Goal: Task Accomplishment & Management: Use online tool/utility

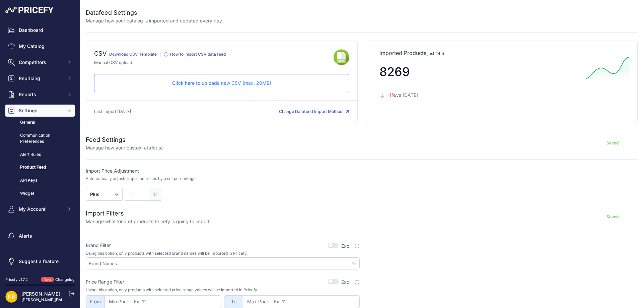
click at [240, 84] on p "Click here to upload a new CSV (max. 20MB)" at bounding box center [222, 83] width 244 height 7
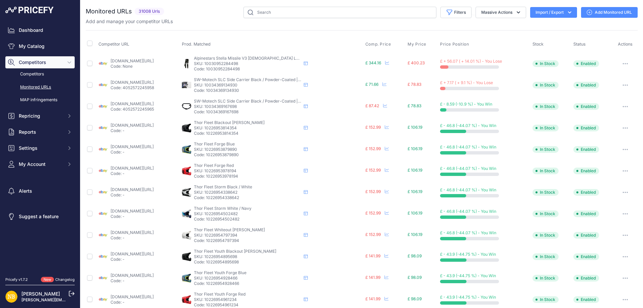
click at [566, 10] on icon "button" at bounding box center [569, 12] width 7 height 7
click at [563, 28] on div "Import" at bounding box center [553, 26] width 54 height 12
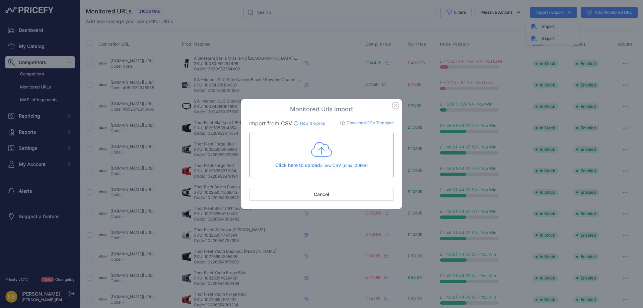
click at [395, 108] on icon "button" at bounding box center [395, 105] width 7 height 7
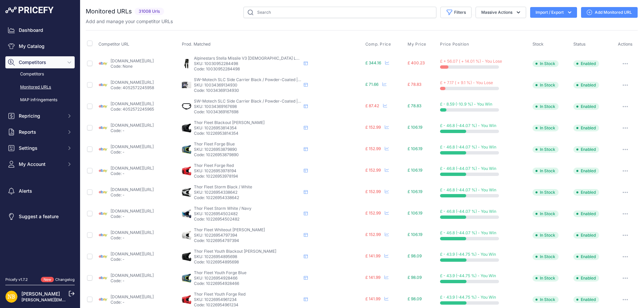
click at [566, 9] on button "Import / Export" at bounding box center [553, 12] width 47 height 11
click at [548, 25] on span "Import" at bounding box center [548, 26] width 12 height 5
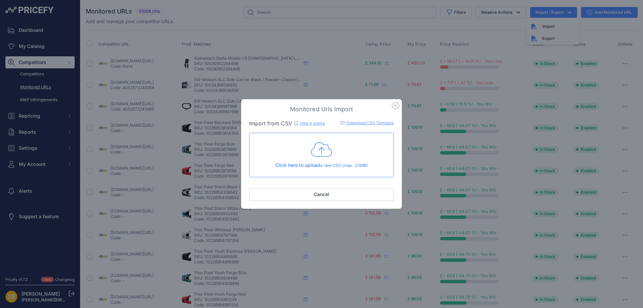
click at [320, 151] on icon at bounding box center [321, 149] width 21 height 17
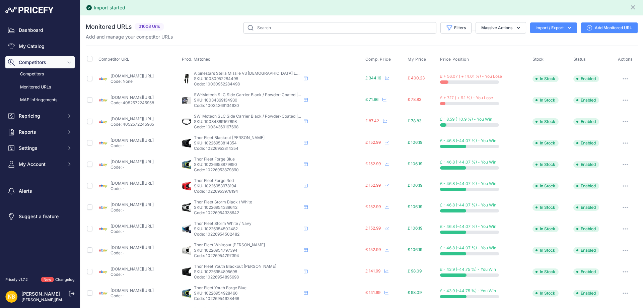
click at [566, 28] on icon "button" at bounding box center [569, 27] width 7 height 7
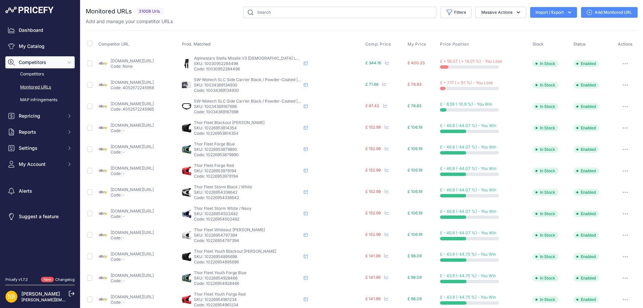
click at [567, 11] on icon "button" at bounding box center [569, 12] width 7 height 7
click at [199, 18] on div "Filters Saved Filters Set None Competitors Products Out Of Stock Competitors UR…" at bounding box center [402, 12] width 471 height 11
click at [566, 11] on icon "button" at bounding box center [569, 12] width 7 height 7
click at [201, 18] on div "Add and manage your competitor URLs" at bounding box center [362, 21] width 552 height 7
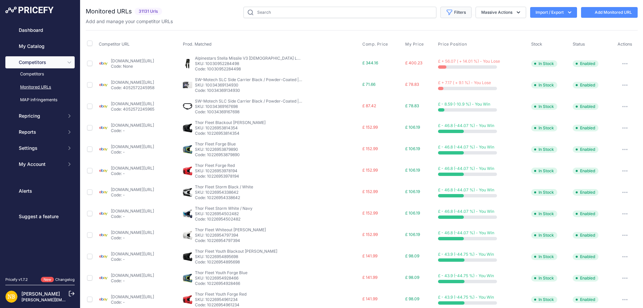
click at [452, 13] on button "Filters" at bounding box center [456, 12] width 31 height 11
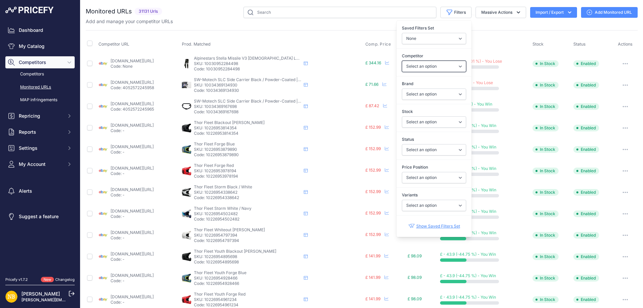
click at [410, 66] on select "Select an option 1stmx.co.uk 99bikes.co.uk adventurerider.co.uk agv.com asos.co…" at bounding box center [434, 66] width 64 height 11
select select "3972"
click at [410, 66] on select "Select an option 1stmx.co.uk 99bikes.co.uk adventurerider.co.uk agv.com asos.co…" at bounding box center [434, 66] width 64 height 11
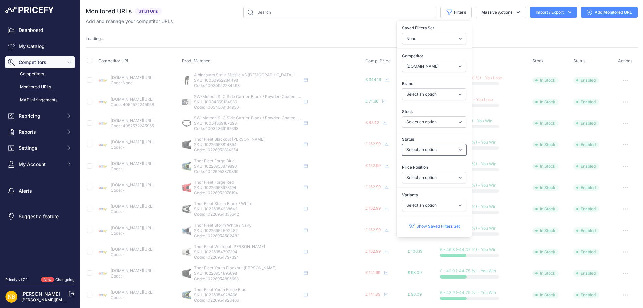
click at [418, 145] on select "Select an option Enabled Disabled In progress Scraping Failed Not Found Missing…" at bounding box center [434, 149] width 64 height 11
select select "2"
click at [402, 144] on select "Select an option Enabled Disabled In progress Scraping Failed Not Found Missing…" at bounding box center [434, 149] width 64 height 11
click at [440, 68] on select "Select an option 1stmx.co.uk 99bikes.co.uk adventurerider.co.uk agv.com asos.co…" at bounding box center [434, 66] width 64 height 11
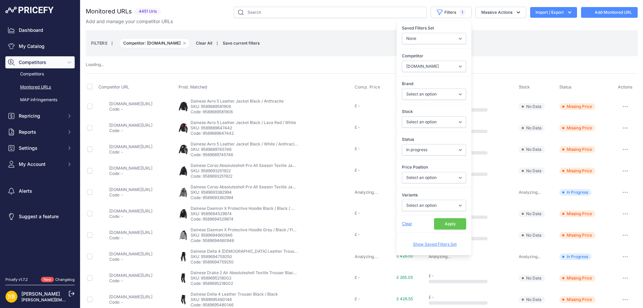
select select "3972"
select select
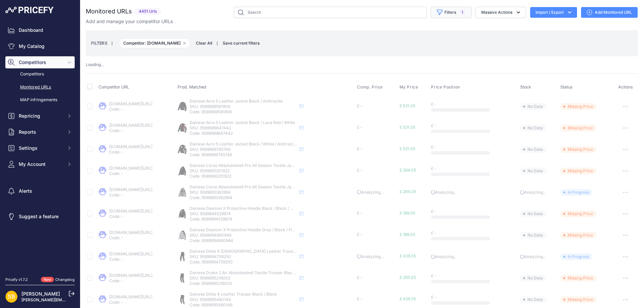
click at [448, 11] on button "Filters 1" at bounding box center [451, 12] width 41 height 11
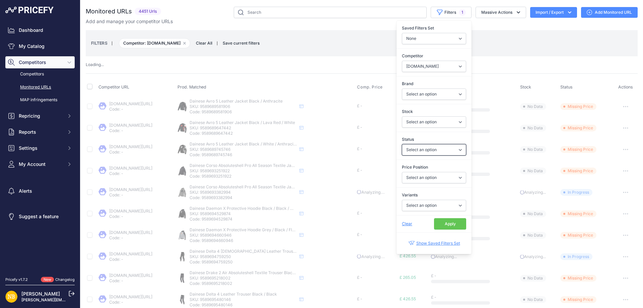
click at [412, 152] on select "Select an option Enabled Disabled In progress Scraping Failed Not Found Missing…" at bounding box center [434, 149] width 64 height 11
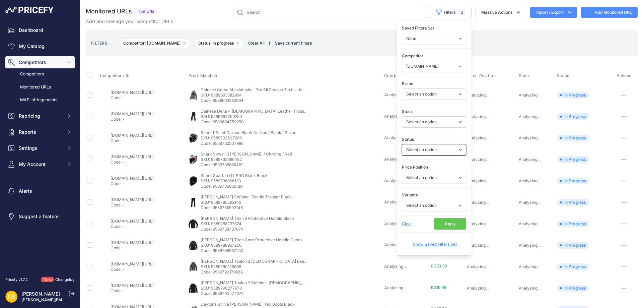
select select "2"
click at [402, 144] on select "Select an option Enabled Disabled In progress Scraping Failed Not Found Missing…" at bounding box center [434, 149] width 64 height 11
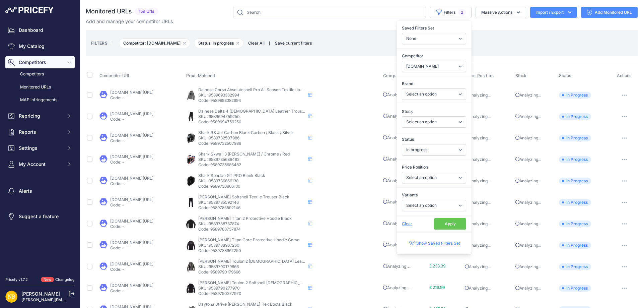
click at [445, 227] on button "Apply" at bounding box center [450, 223] width 32 height 11
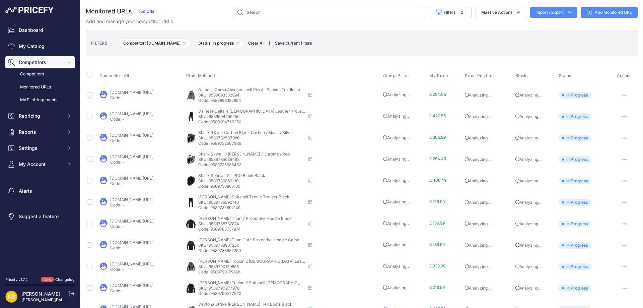
click at [262, 42] on span "Clear All" at bounding box center [256, 43] width 23 height 7
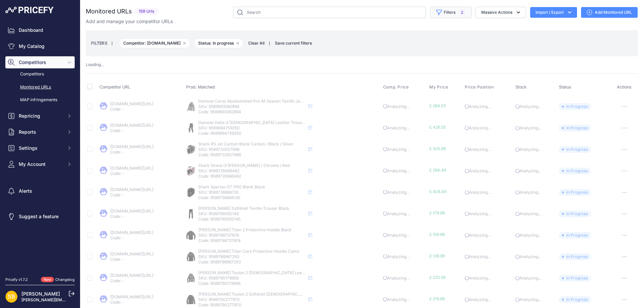
select select
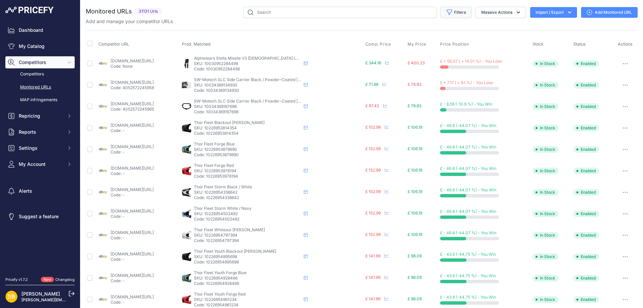
click at [450, 9] on button "Filters" at bounding box center [456, 12] width 31 height 11
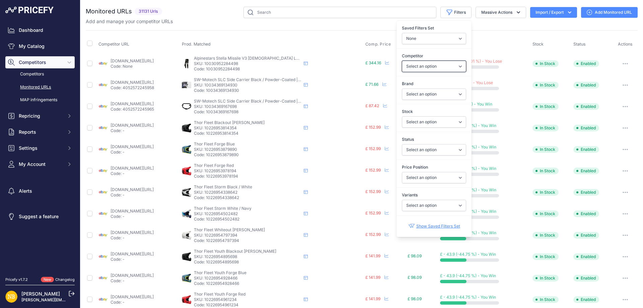
click at [409, 68] on select "Select an option ebay.co.uk asos.com sportsbikeshop.co.uk gearchangeonline.com …" at bounding box center [434, 66] width 64 height 11
select select "3972"
click at [402, 61] on select "Select an option ebay.co.uk asos.com sportsbikeshop.co.uk gearchangeonline.com …" at bounding box center [434, 66] width 64 height 11
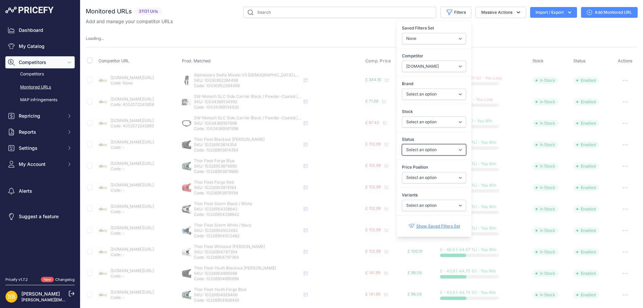
drag, startPoint x: 408, startPoint y: 149, endPoint x: 410, endPoint y: 155, distance: 6.8
click at [408, 149] on select "Select an option Enabled Disabled In progress Scraping Failed Not Found Missing…" at bounding box center [434, 149] width 64 height 11
select select "2"
click at [402, 144] on select "Select an option Enabled Disabled In progress Scraping Failed Not Found Missing…" at bounding box center [434, 149] width 64 height 11
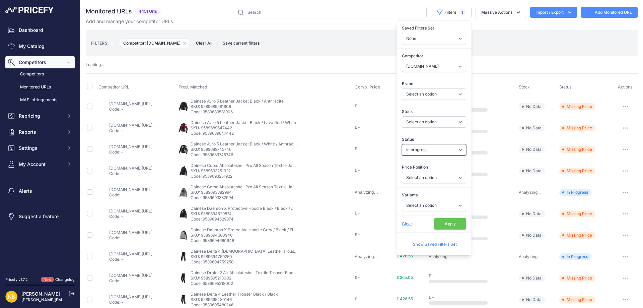
select select
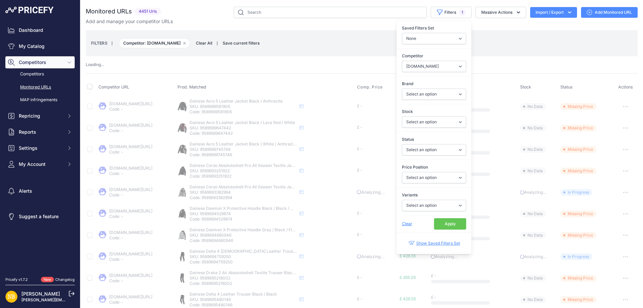
click at [446, 222] on button "Apply" at bounding box center [450, 223] width 32 height 11
